Goal: Transaction & Acquisition: Purchase product/service

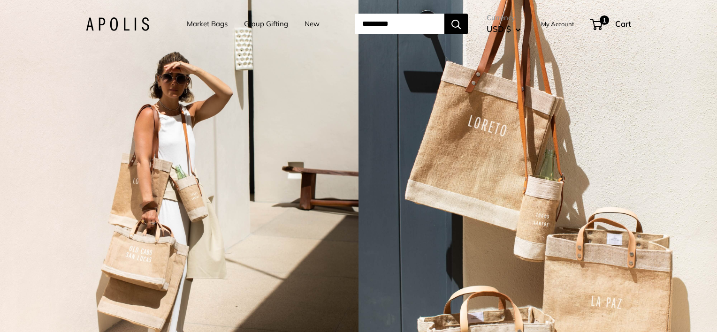
click at [199, 23] on link "Market Bags" at bounding box center [207, 23] width 41 height 13
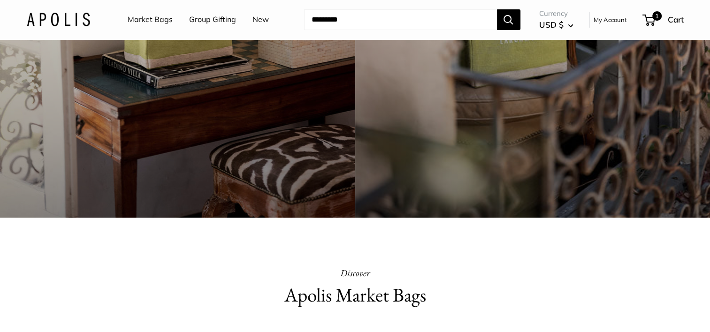
scroll to position [240, 0]
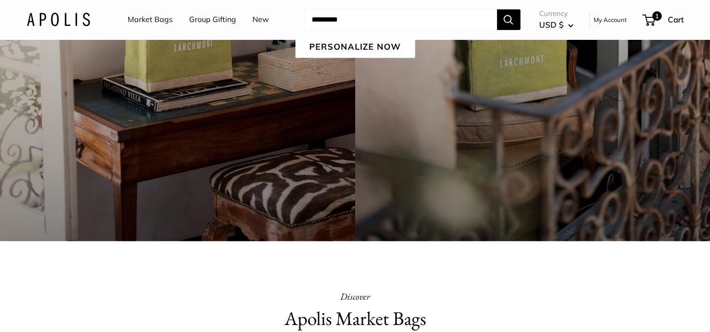
click at [145, 17] on link "Market Bags" at bounding box center [150, 20] width 45 height 14
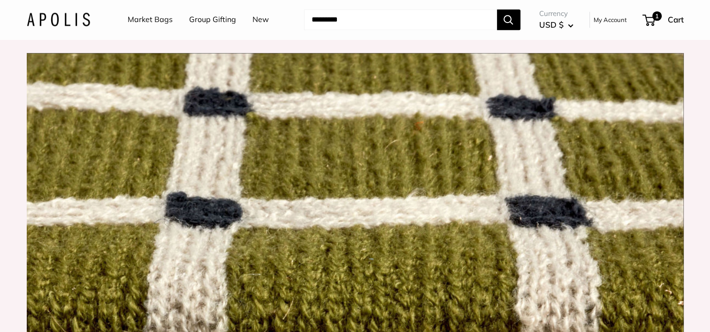
scroll to position [837, 0]
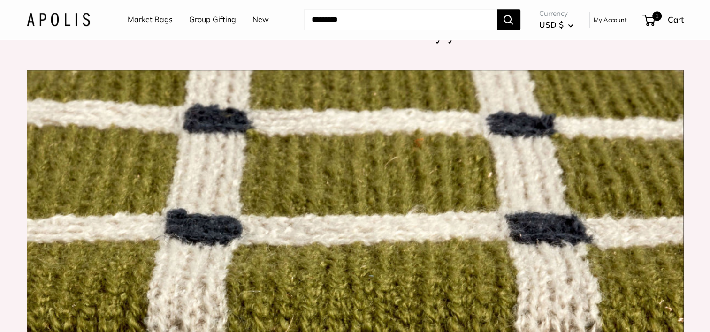
click at [61, 19] on img at bounding box center [58, 20] width 63 height 14
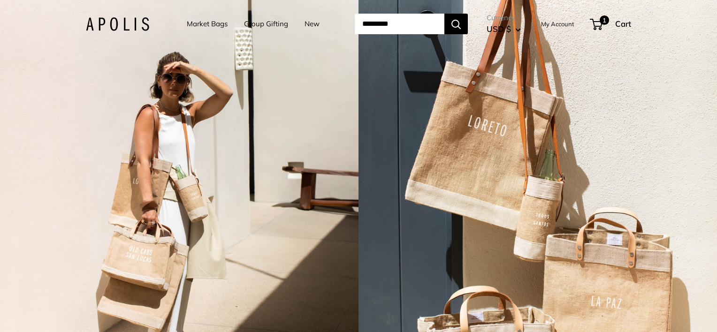
click at [209, 24] on link "Market Bags" at bounding box center [207, 23] width 41 height 13
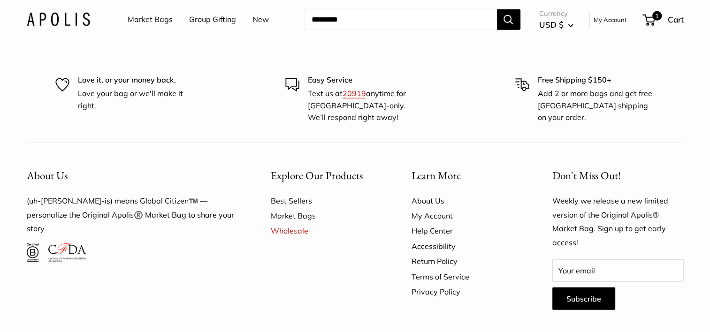
scroll to position [2424, 0]
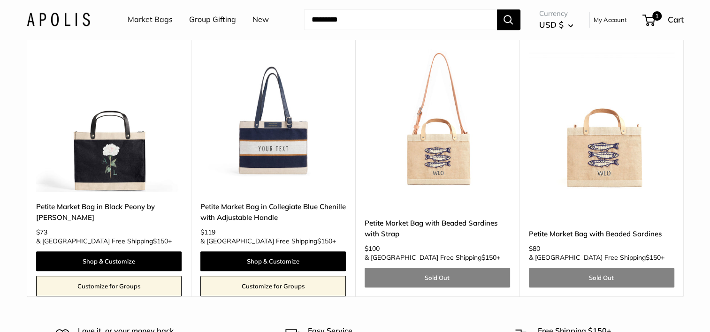
scroll to position [493, 0]
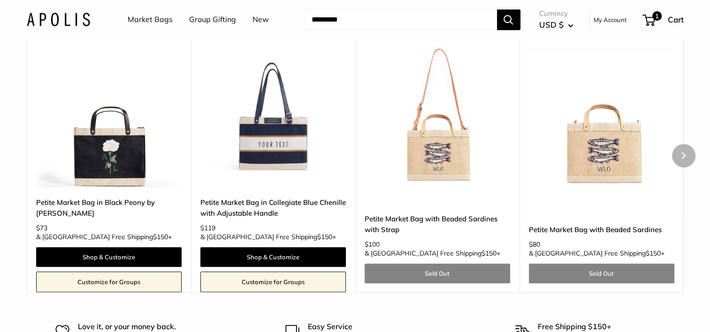
click at [0, 0] on img at bounding box center [0, 0] width 0 height 0
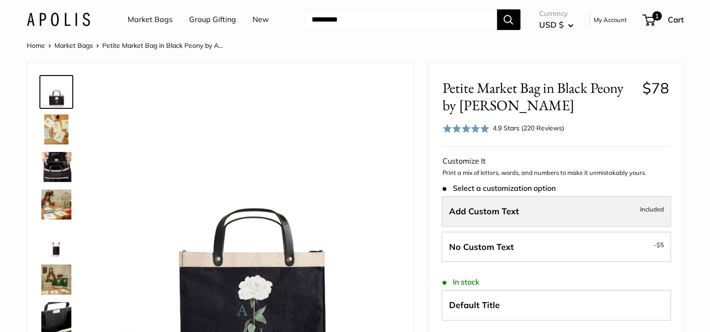
click at [561, 205] on label "Add Custom Text Included" at bounding box center [555, 211] width 229 height 31
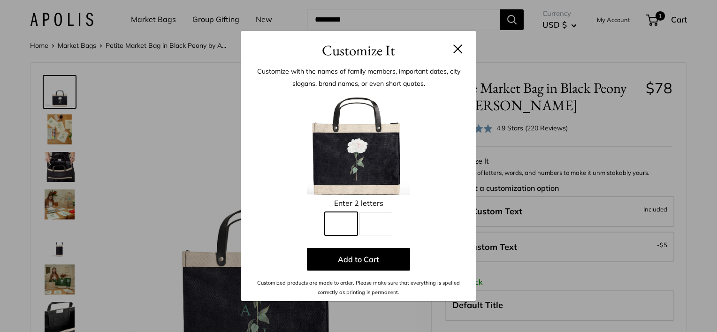
click at [349, 227] on input "Line 1" at bounding box center [341, 223] width 33 height 23
type input "*"
click at [381, 228] on input "Line 2" at bounding box center [375, 223] width 33 height 23
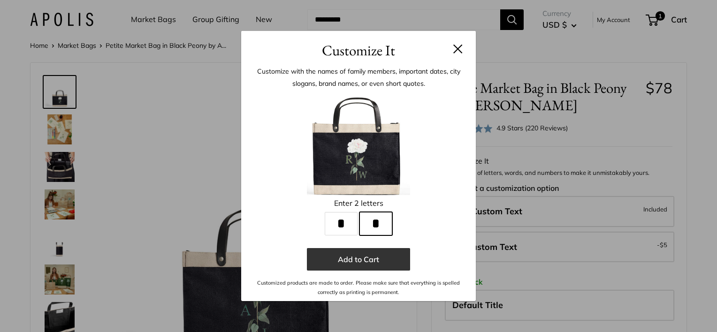
type input "*"
click at [376, 258] on button "Add to Cart" at bounding box center [358, 259] width 103 height 23
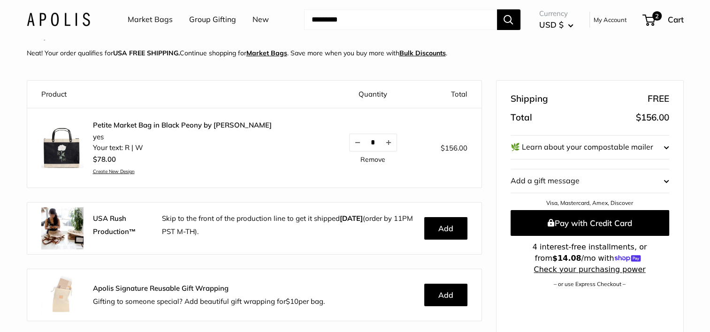
scroll to position [41, 0]
click at [652, 17] on span "2" at bounding box center [656, 15] width 11 height 11
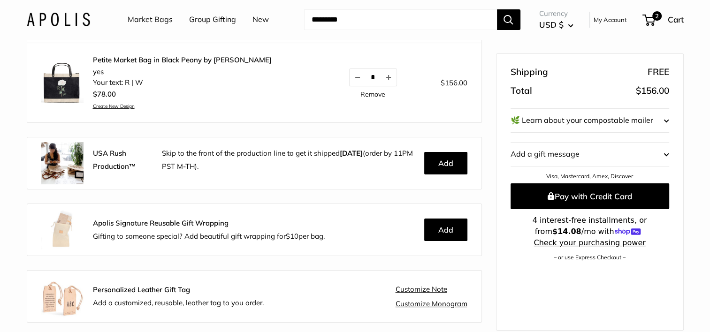
scroll to position [106, 0]
click at [349, 75] on button "Decrease quantity by 1" at bounding box center [357, 77] width 16 height 17
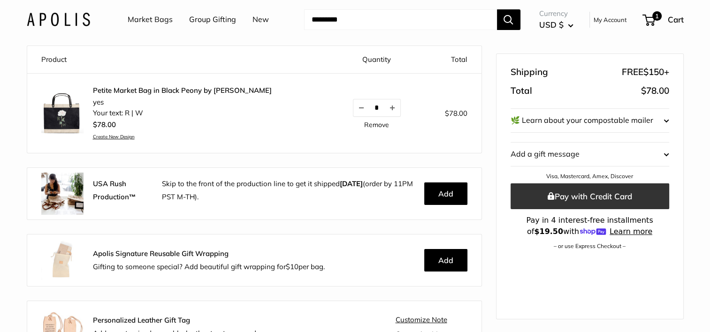
scroll to position [82, 0]
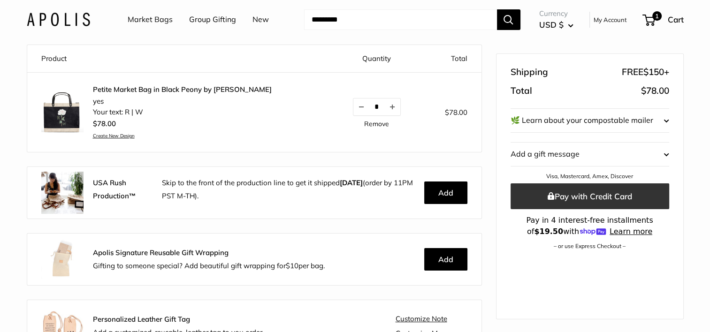
click at [577, 196] on button "Pay with Credit Card" at bounding box center [589, 196] width 159 height 26
